Goal: Task Accomplishment & Management: Use online tool/utility

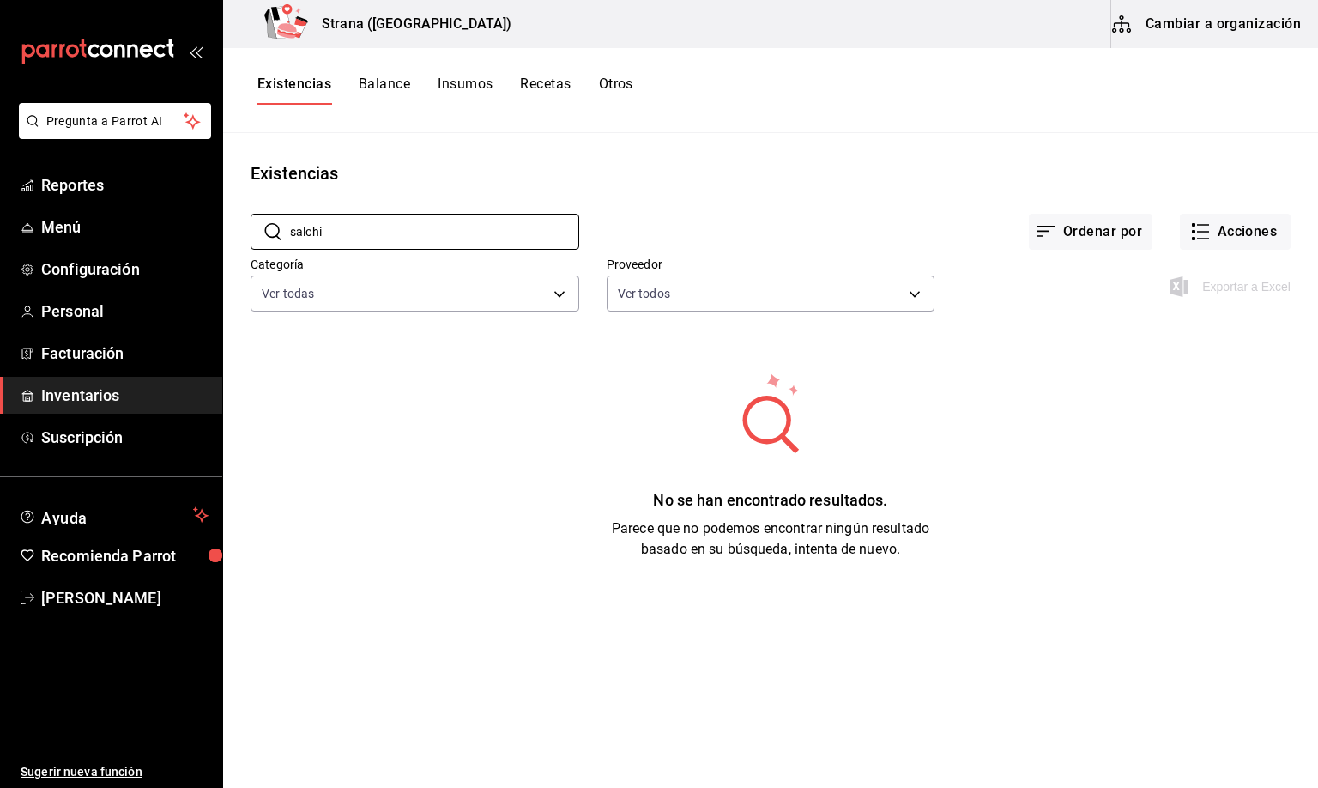
drag, startPoint x: 340, startPoint y: 230, endPoint x: 229, endPoint y: 260, distance: 114.7
click at [229, 263] on div "​ salchi ​ Ordenar por Acciones Categoría Ver todas b11263f3-316c-490f-b5ca-428…" at bounding box center [770, 265] width 1095 height 158
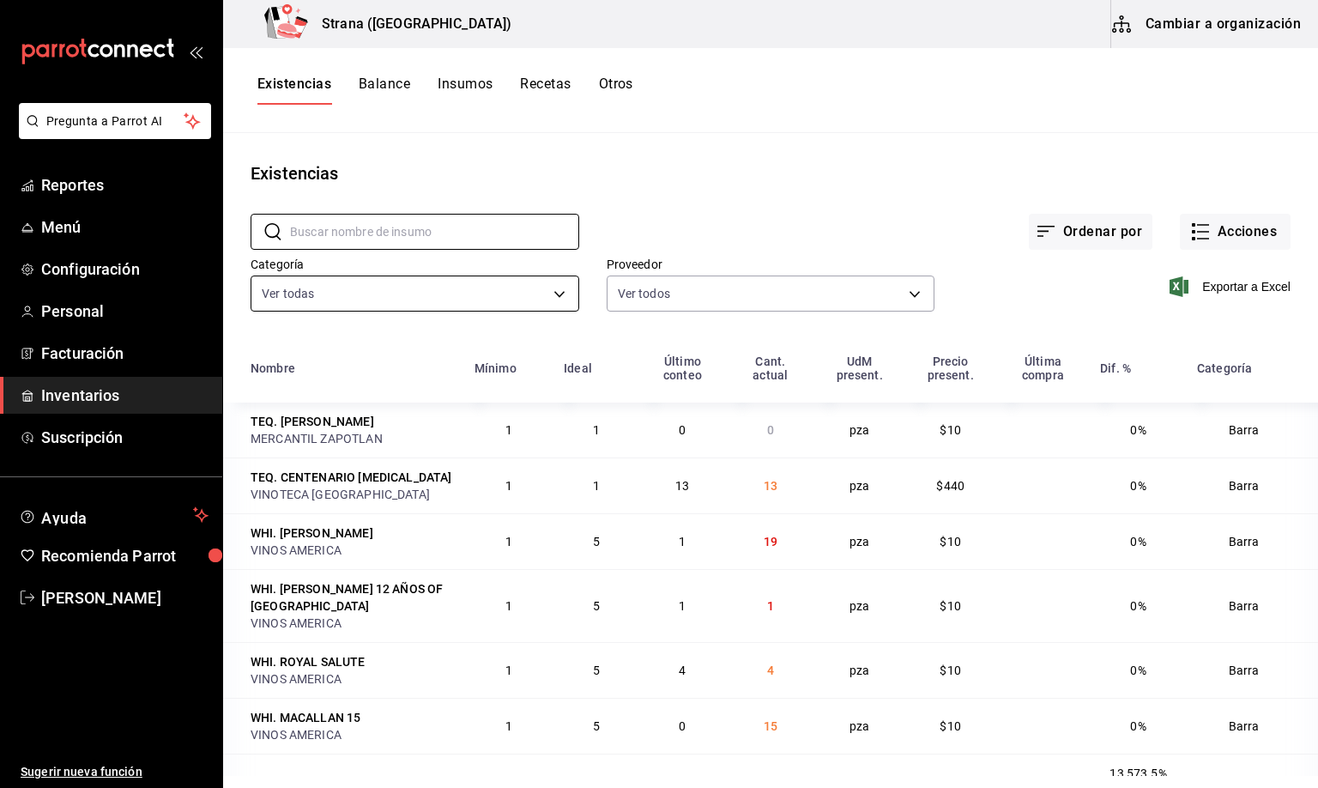
click at [312, 289] on body "Pregunta a Parrot AI Reportes Menú Configuración Personal Facturación Inventari…" at bounding box center [659, 388] width 1318 height 776
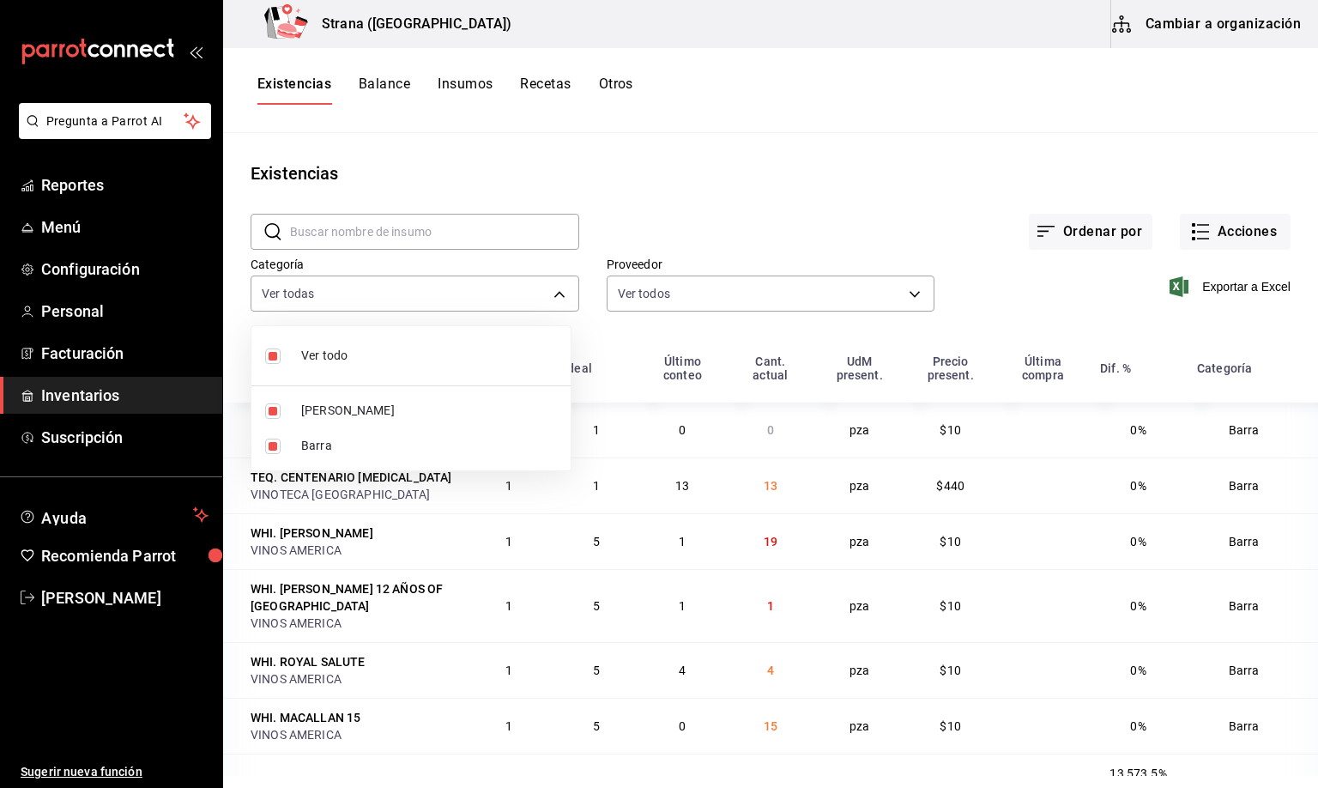
click at [324, 408] on span "[PERSON_NAME]" at bounding box center [429, 411] width 256 height 18
type input "22ec9f2c-e042-44ea-8d53-bf0e1d8c11ed"
checkbox input "false"
click at [287, 81] on div at bounding box center [659, 394] width 1318 height 788
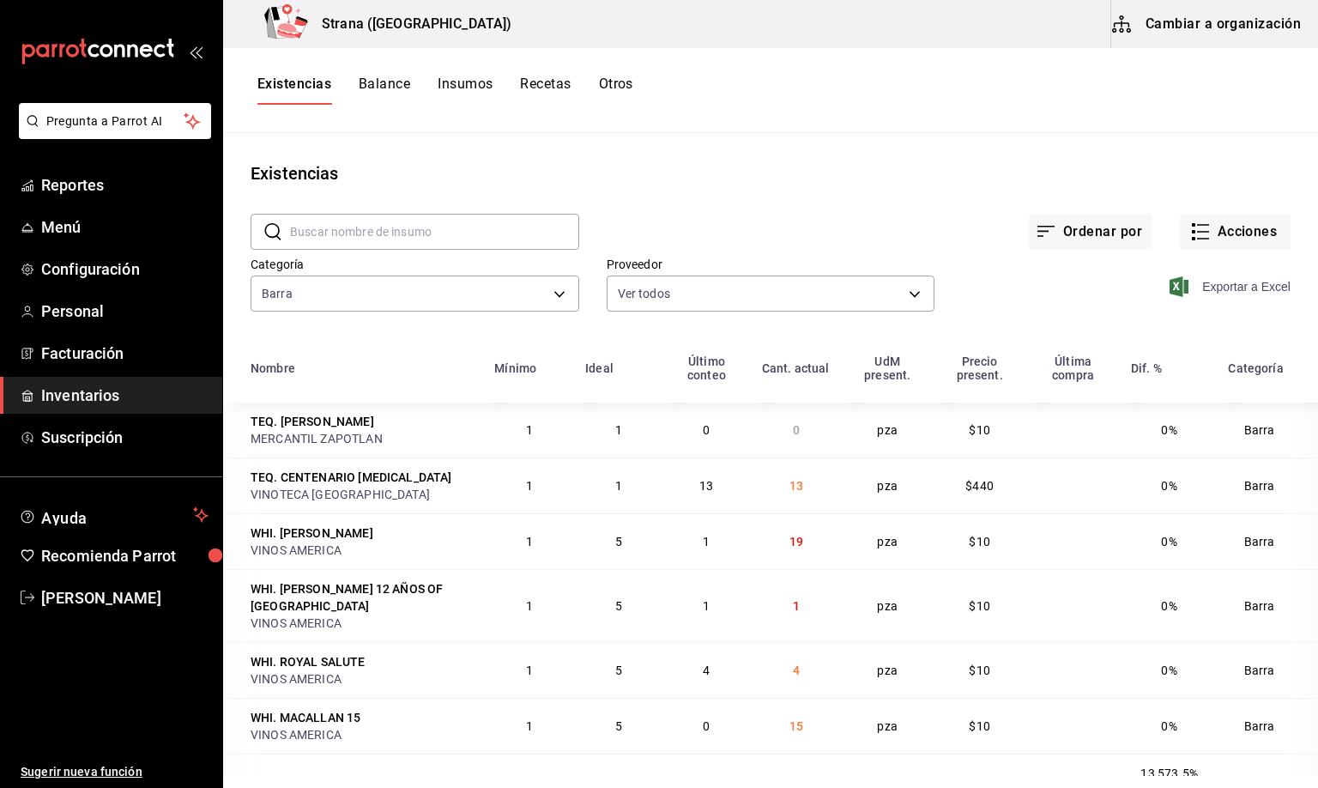
click at [1232, 289] on span "Exportar a Excel" at bounding box center [1232, 286] width 118 height 21
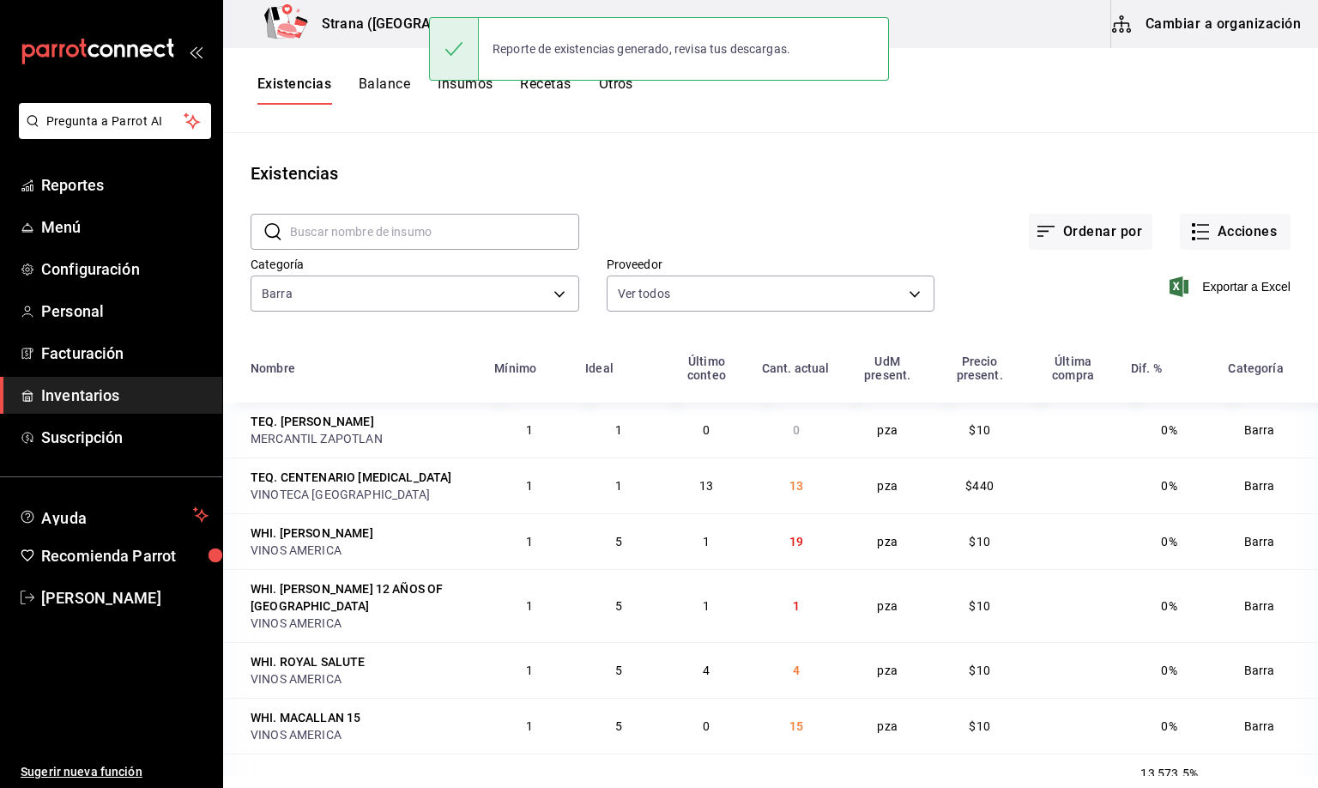
click at [667, 133] on main "Existencias ​ ​ Ordenar por Acciones Categoría Barra 22ec9f2c-e042-44ea-8d53-bf…" at bounding box center [770, 454] width 1095 height 643
